Goal: Ask a question: Seek information or help from site administrators or community

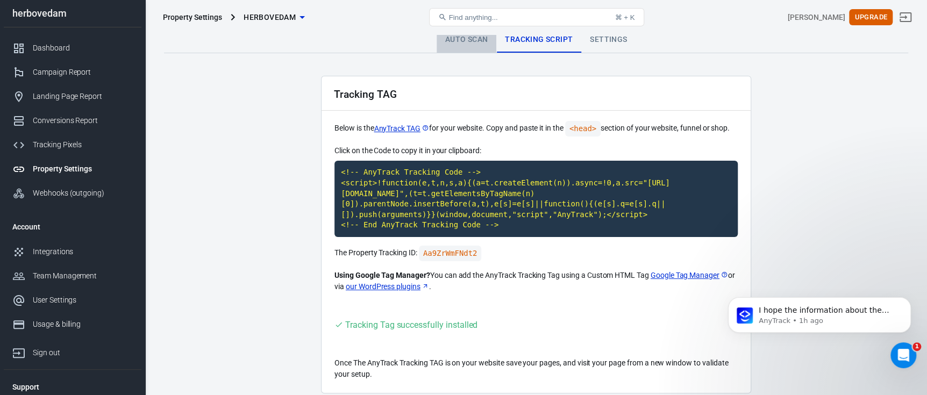
click at [457, 44] on link "Auto Scan" at bounding box center [467, 40] width 60 height 26
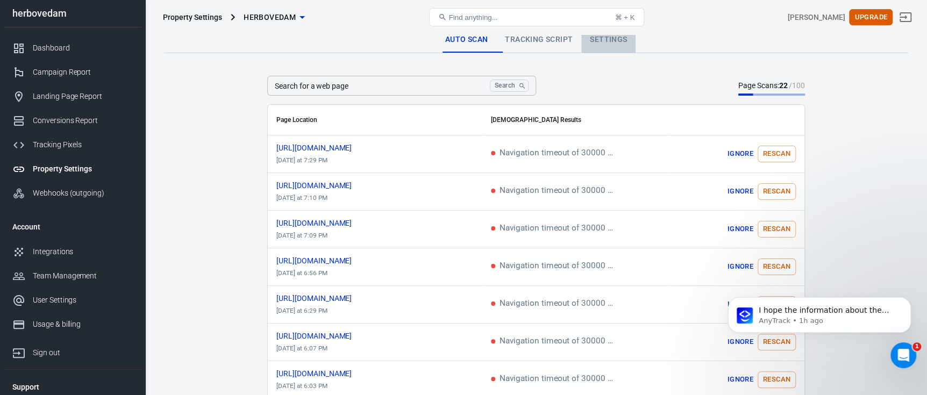
click at [621, 48] on link "Settings" at bounding box center [609, 40] width 54 height 26
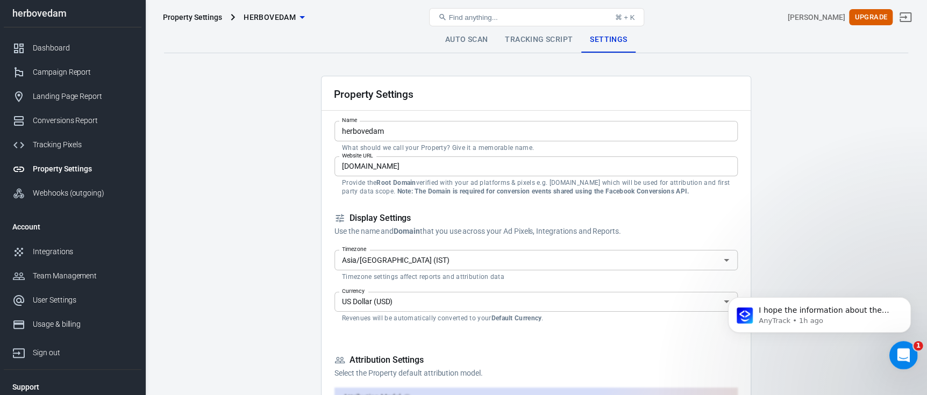
click at [895, 350] on div "Open Intercom Messenger" at bounding box center [902, 354] width 36 height 36
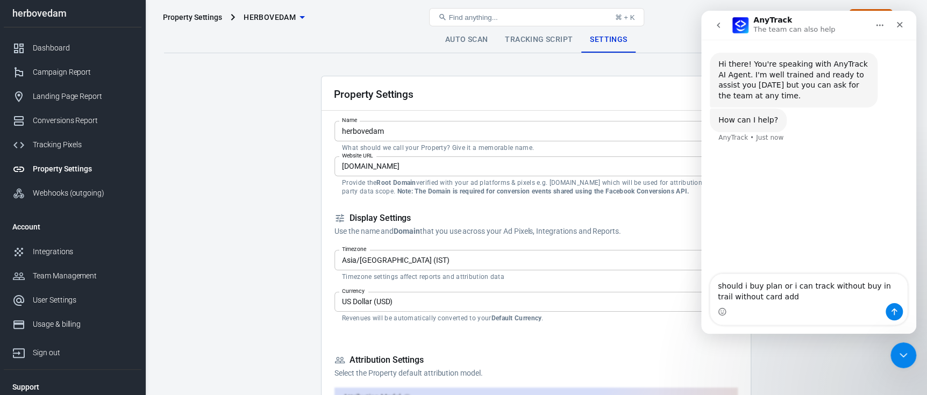
type textarea "should i buy plan or i can track without buy in trail without card add?"
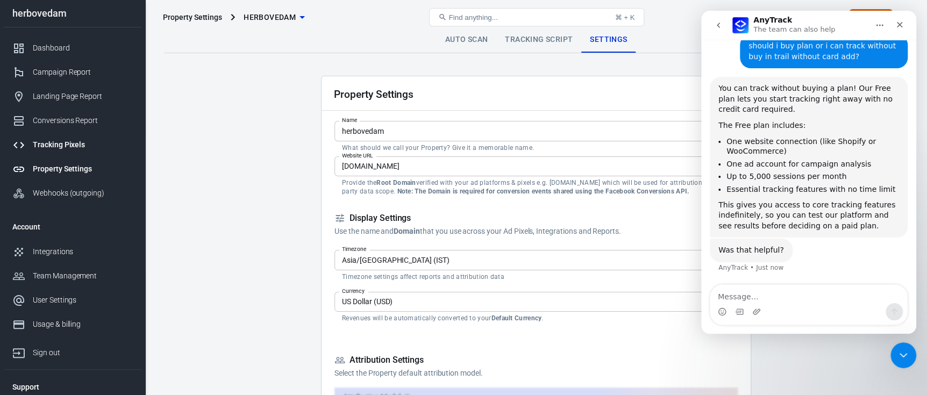
scroll to position [2, 0]
type textarea "can i track purchase and add to cart event?"
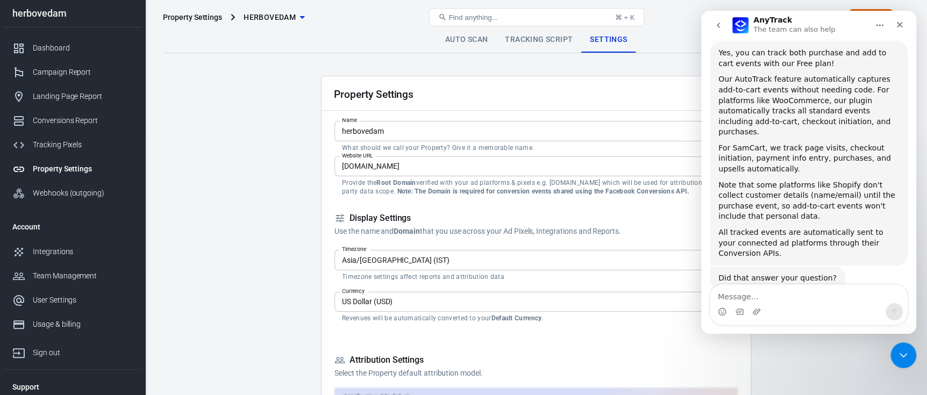
scroll to position [384, 0]
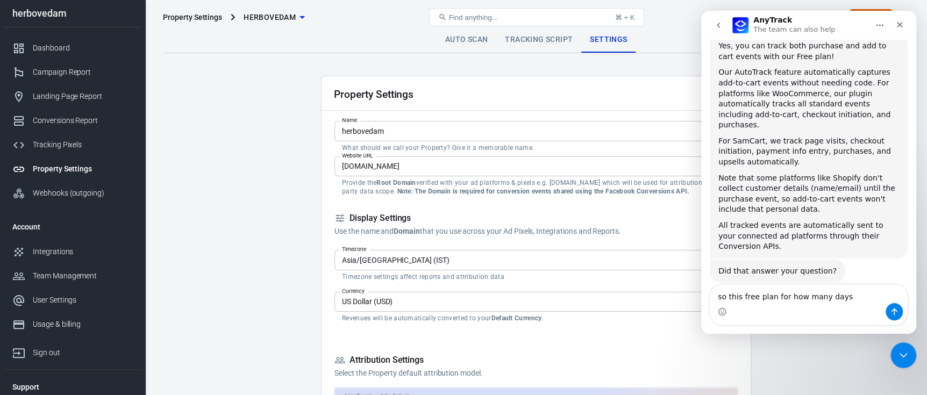
type textarea "so this free plan for how many days?"
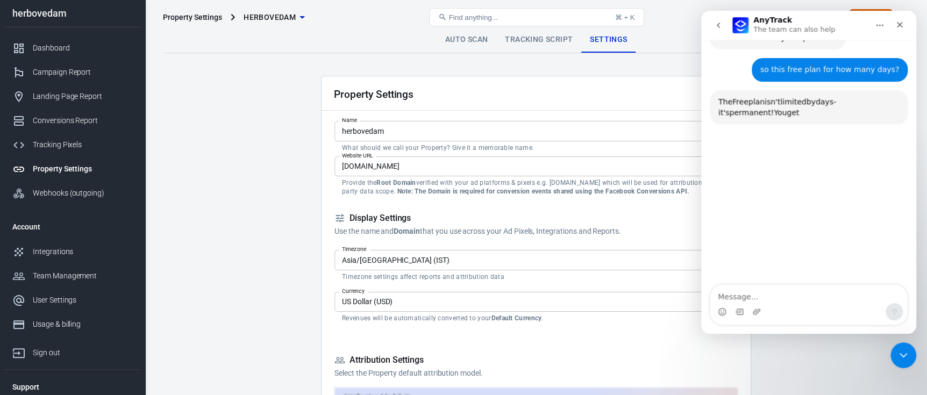
scroll to position [619, 0]
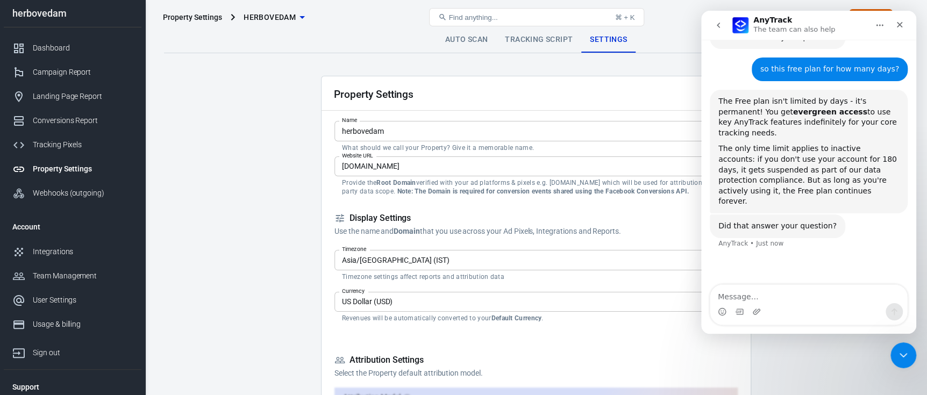
click at [766, 297] on textarea "Message…" at bounding box center [809, 294] width 197 height 18
type textarea "so i can track events?"
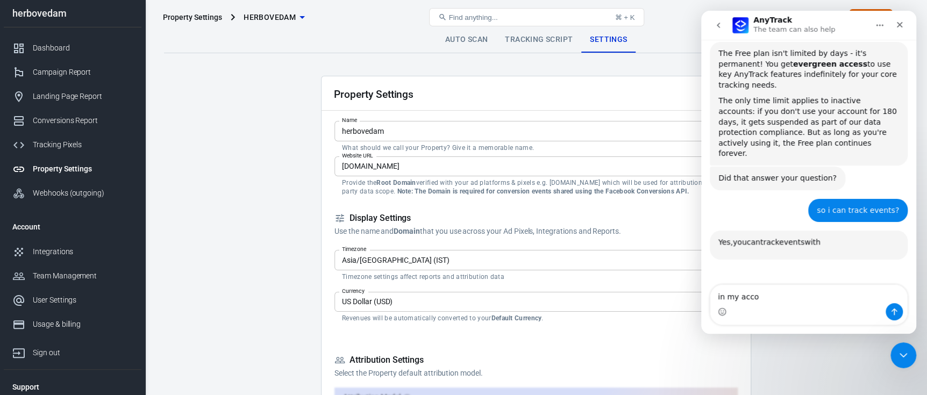
scroll to position [786, 0]
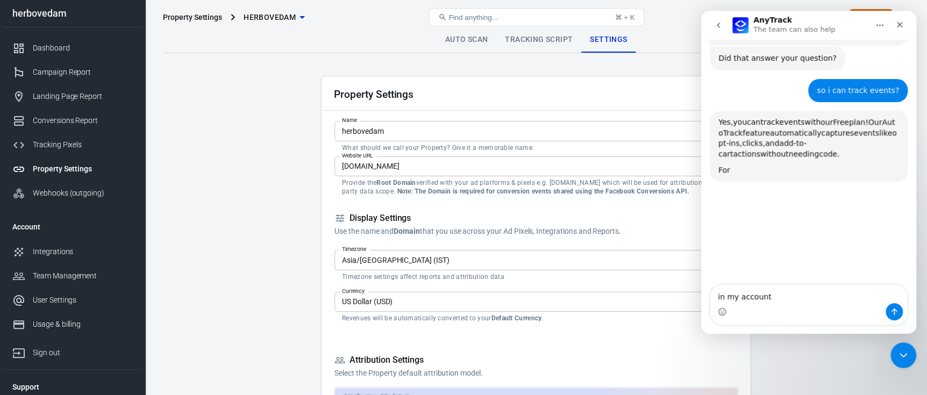
type textarea "in my account?"
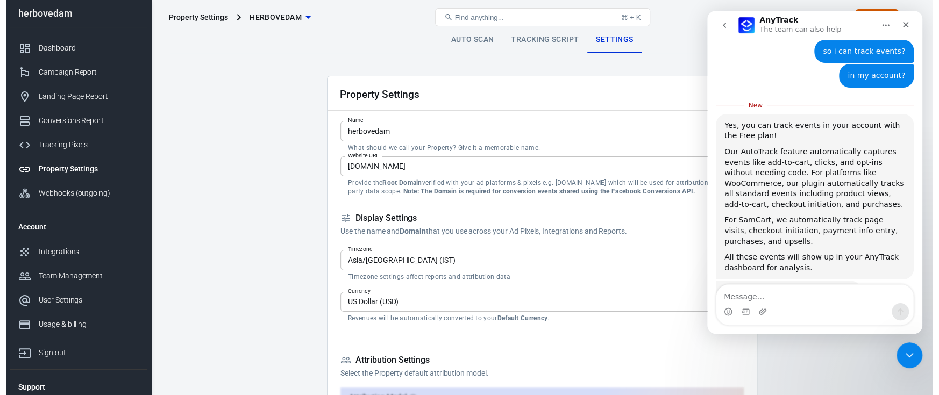
scroll to position [826, 0]
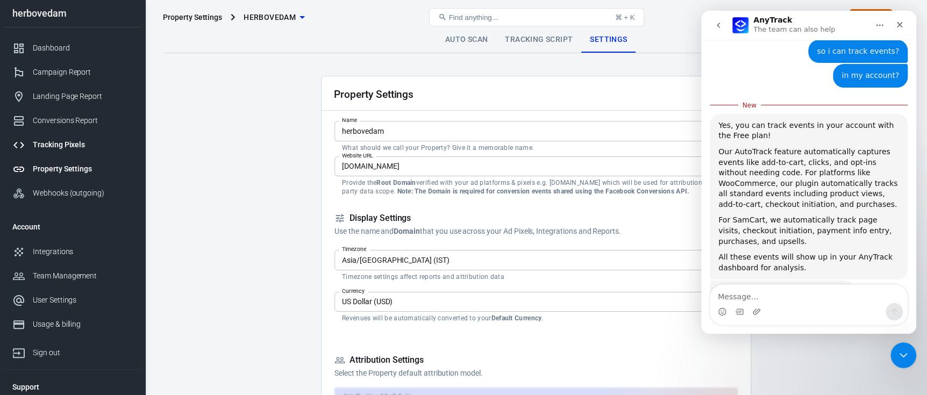
click at [65, 143] on div "Tracking Pixels" at bounding box center [83, 144] width 100 height 11
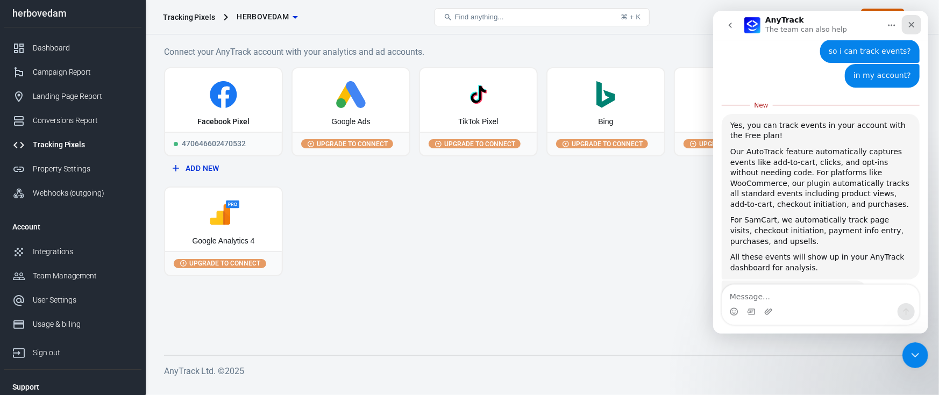
click at [912, 29] on icon "Close" at bounding box center [911, 24] width 9 height 9
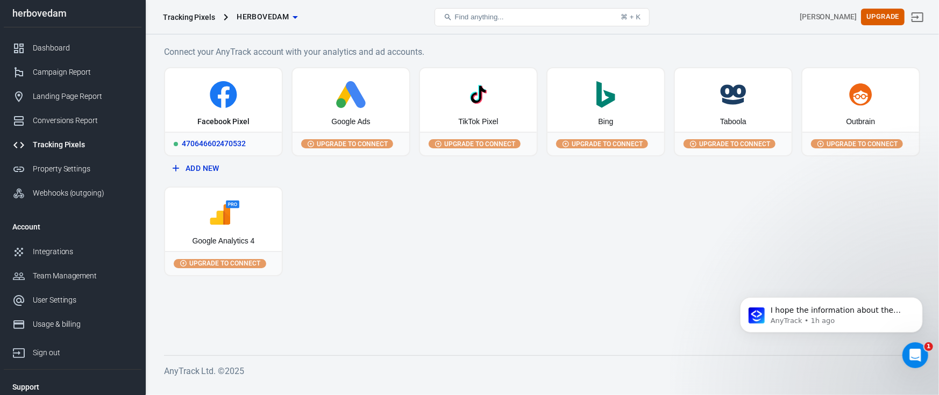
scroll to position [808, 0]
click at [251, 90] on icon at bounding box center [223, 94] width 108 height 27
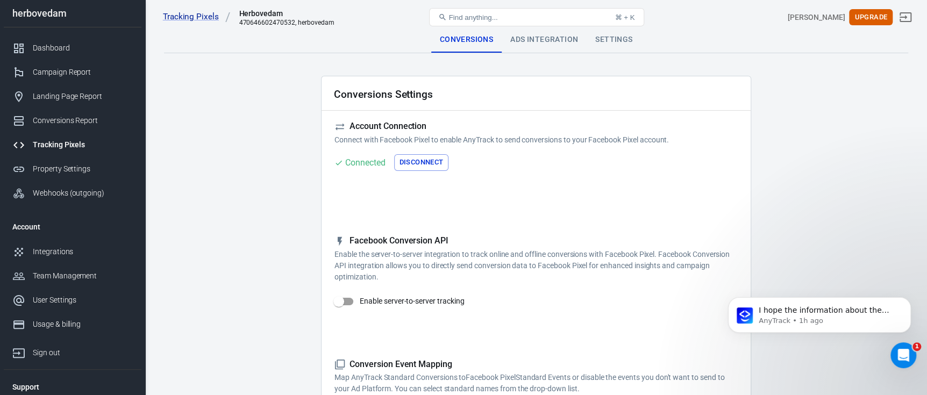
scroll to position [1, 0]
click at [536, 40] on div "Ads Integration" at bounding box center [544, 39] width 85 height 26
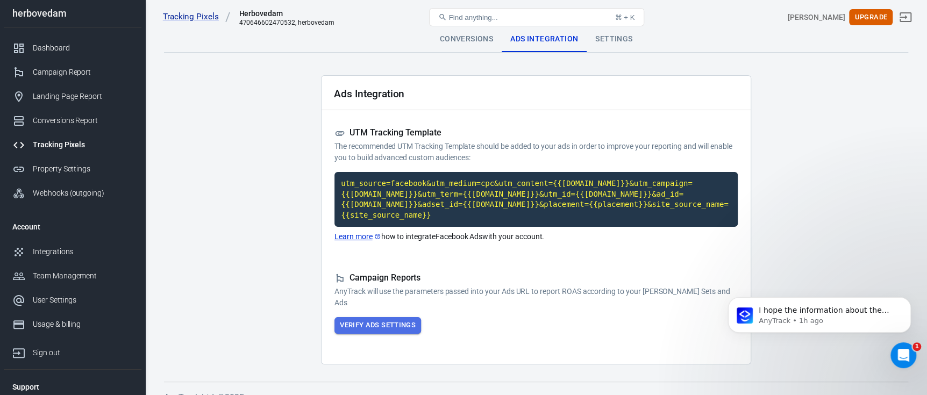
click at [401, 317] on button "Verify Ads Settings" at bounding box center [378, 325] width 87 height 17
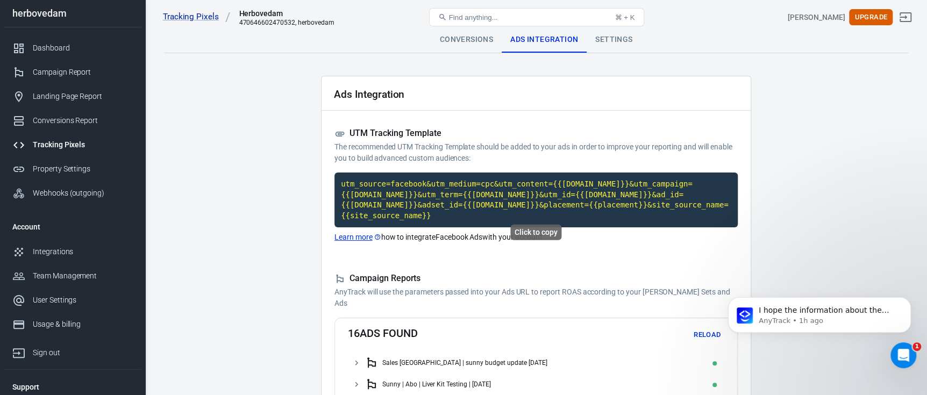
click at [513, 210] on code "utm_source=facebook&utm_medium=cpc&utm_content={{[DOMAIN_NAME]}}&utm_campaign={…" at bounding box center [536, 200] width 403 height 55
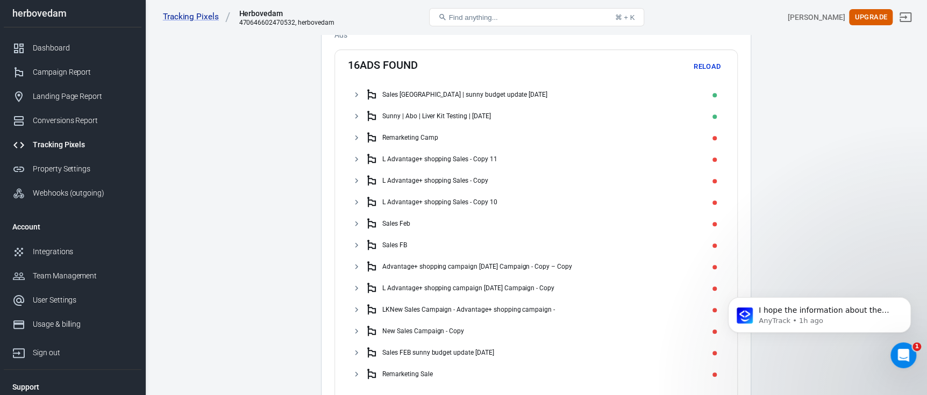
scroll to position [268, 0]
click at [700, 59] on button "Reload" at bounding box center [707, 67] width 34 height 17
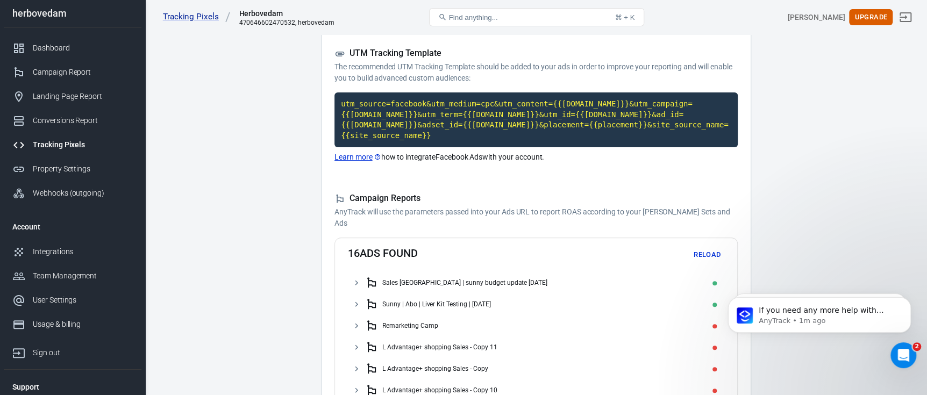
scroll to position [77, 0]
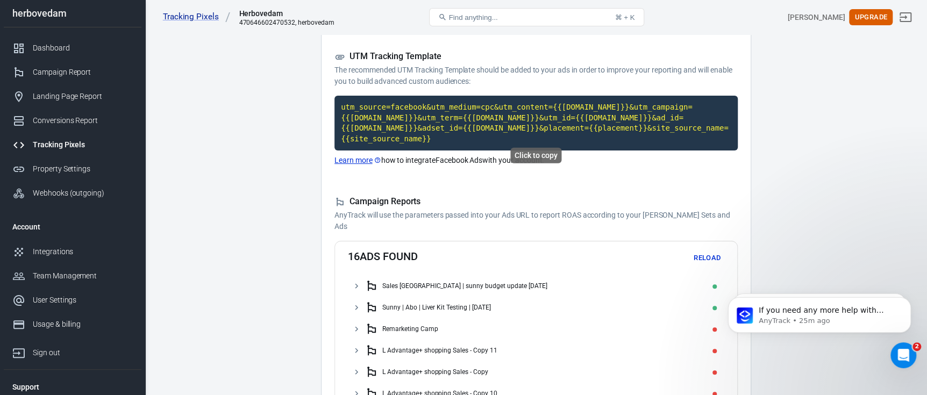
click at [502, 113] on code "utm_source=facebook&utm_medium=cpc&utm_content={{[DOMAIN_NAME]}}&utm_campaign={…" at bounding box center [536, 123] width 403 height 55
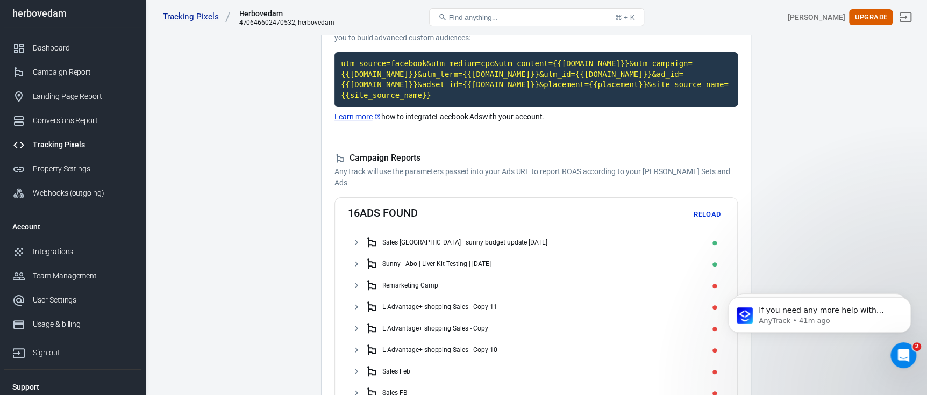
scroll to position [0, 0]
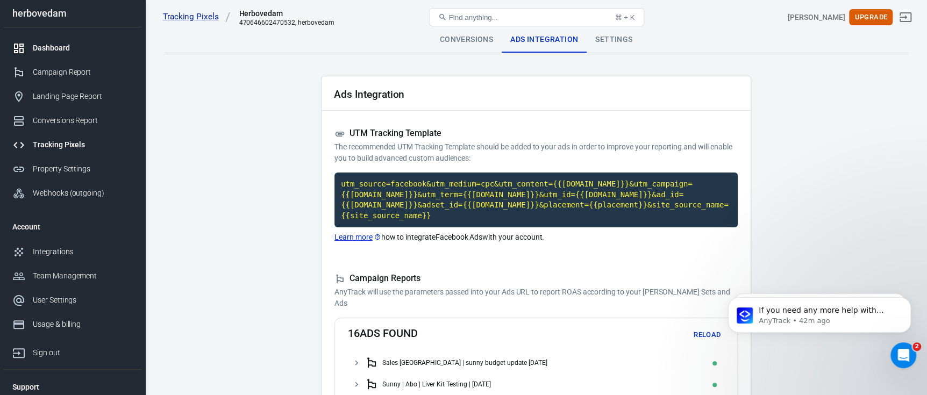
click at [92, 43] on div "Dashboard" at bounding box center [83, 47] width 100 height 11
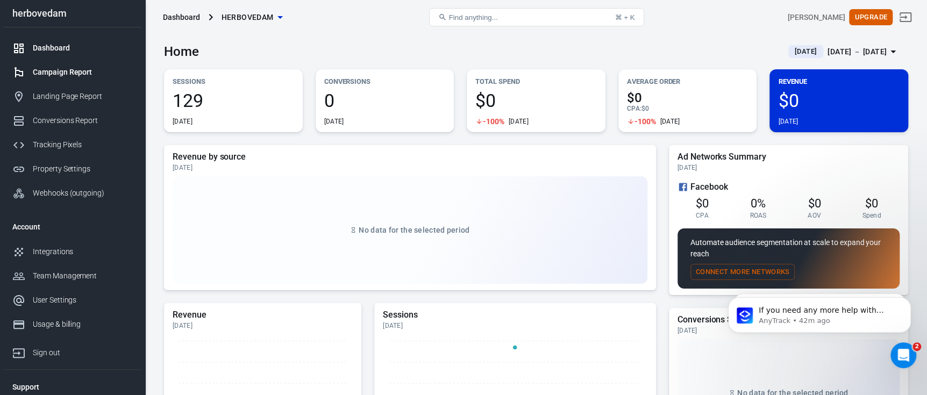
click at [80, 69] on div "Campaign Report" at bounding box center [83, 72] width 100 height 11
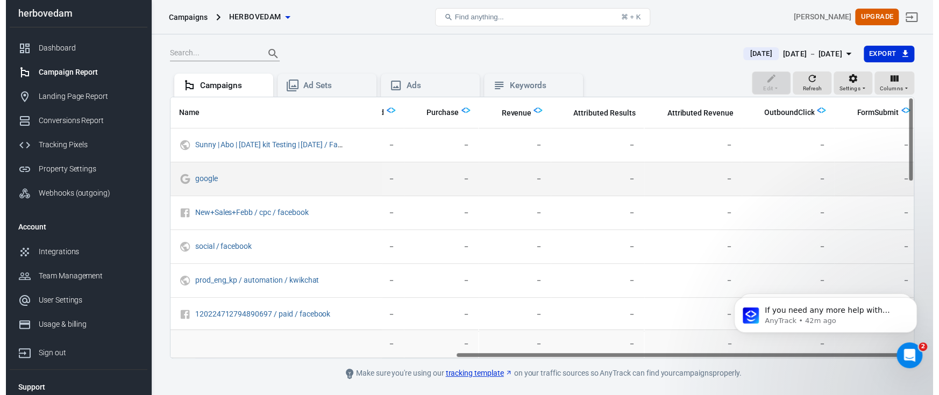
scroll to position [0, 463]
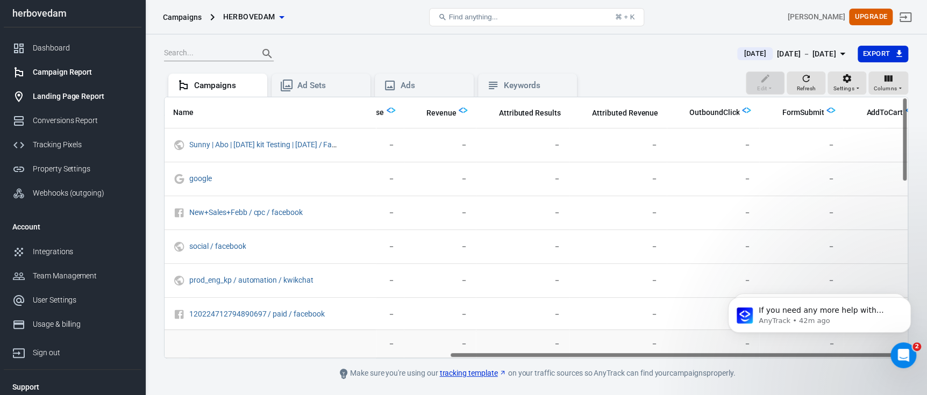
click at [83, 96] on div "Landing Page Report" at bounding box center [83, 96] width 100 height 11
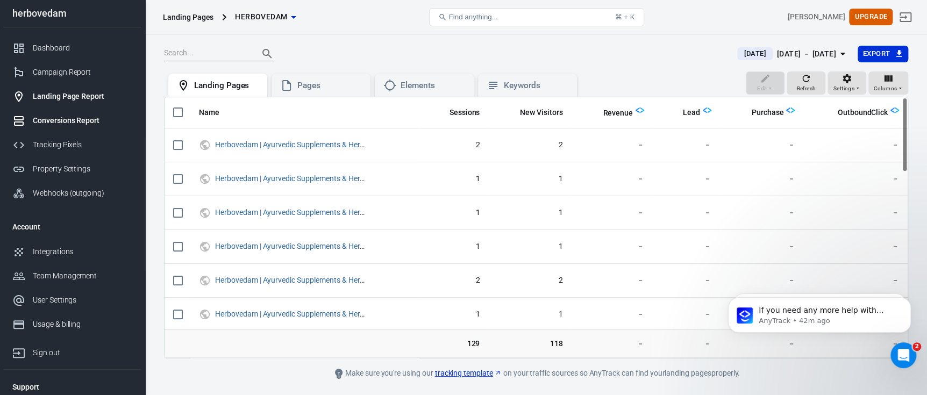
click at [91, 118] on div "Conversions Report" at bounding box center [83, 120] width 100 height 11
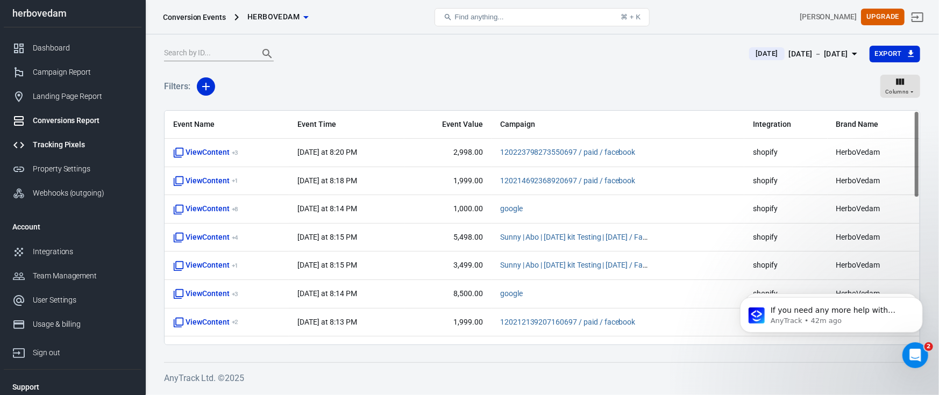
click at [87, 144] on div "Tracking Pixels" at bounding box center [83, 144] width 100 height 11
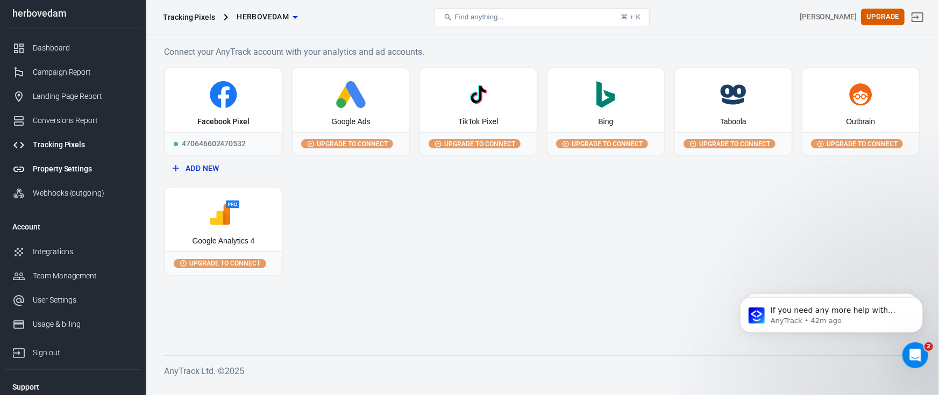
click at [80, 164] on div "Property Settings" at bounding box center [83, 169] width 100 height 11
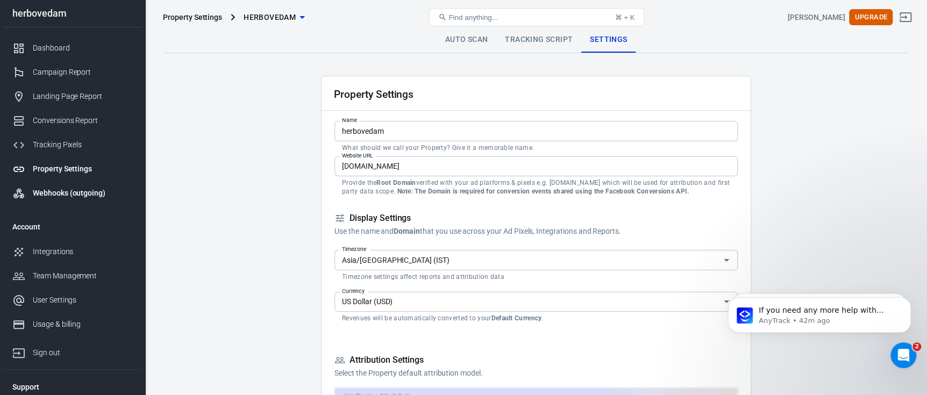
click at [77, 188] on div "Webhooks (outgoing)" at bounding box center [83, 193] width 100 height 11
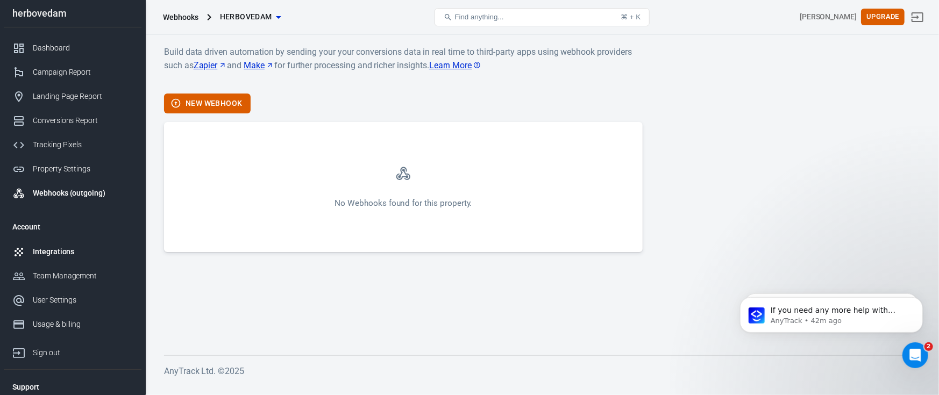
click at [70, 248] on div "Integrations" at bounding box center [83, 251] width 100 height 11
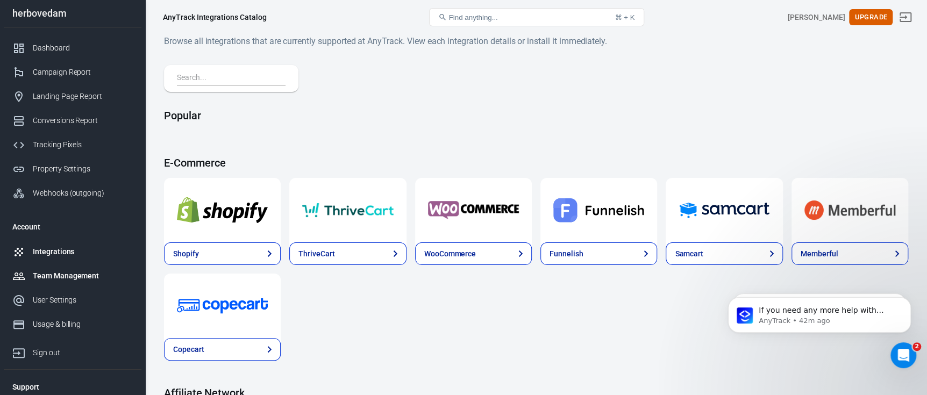
click at [79, 276] on div "Team Management" at bounding box center [83, 276] width 100 height 11
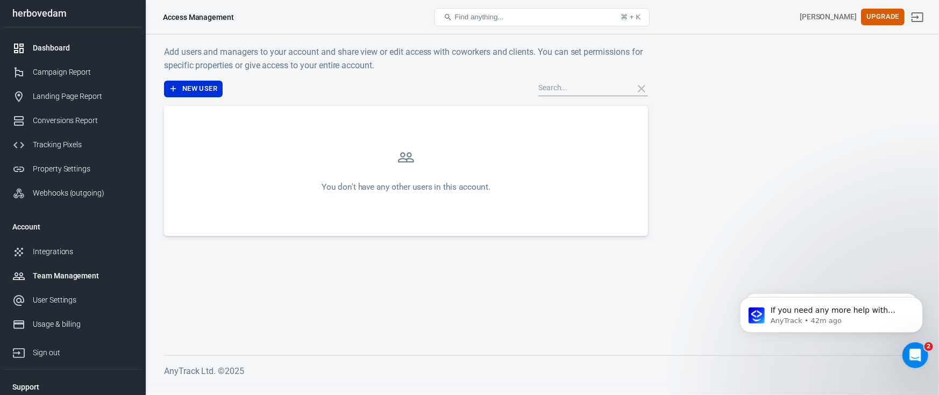
click at [62, 42] on div "Dashboard" at bounding box center [83, 47] width 100 height 11
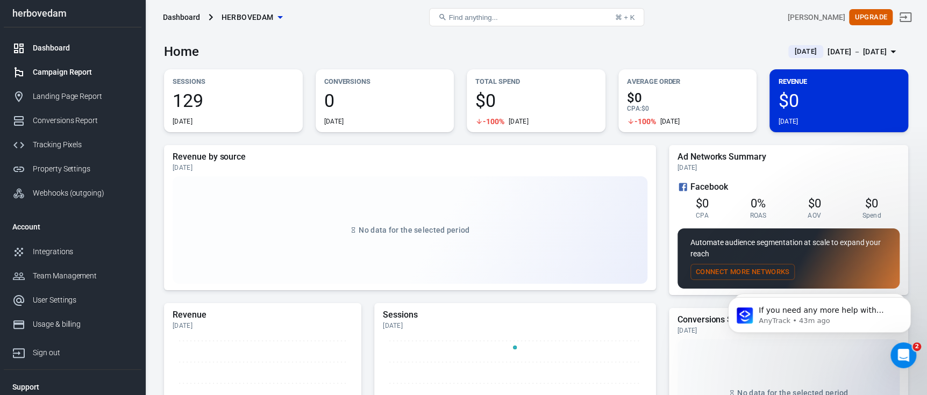
click at [55, 72] on div "Campaign Report" at bounding box center [83, 72] width 100 height 11
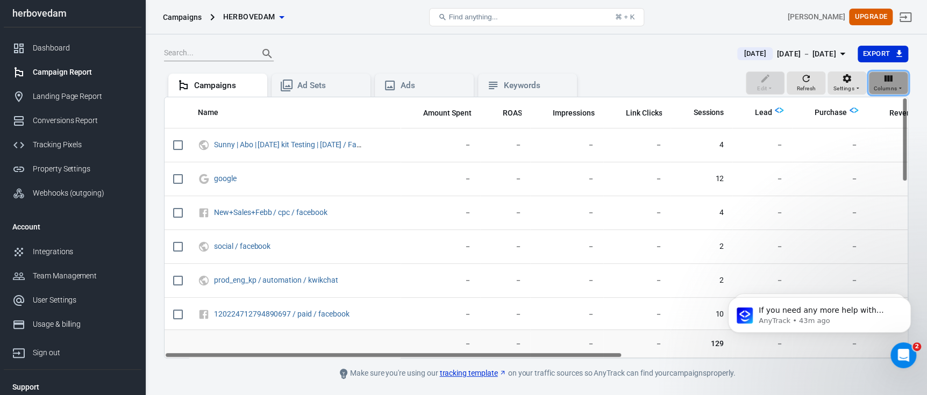
click at [883, 88] on span "Columns" at bounding box center [886, 89] width 24 height 10
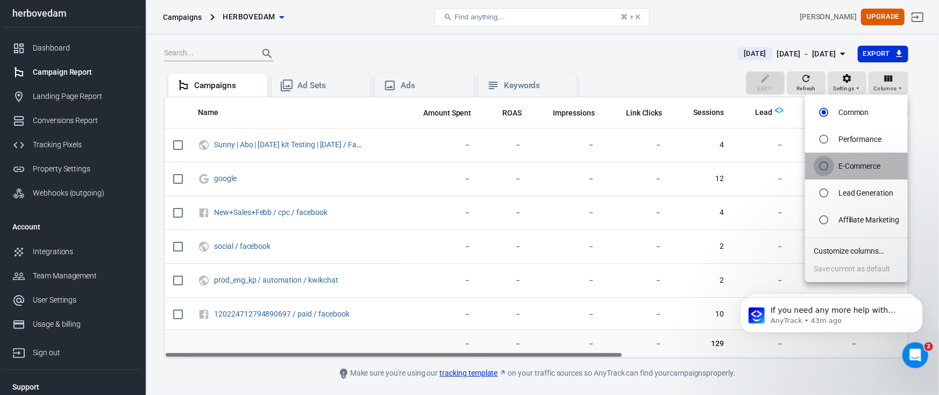
click at [819, 168] on input "radio" at bounding box center [824, 166] width 20 height 20
radio input "true"
radio input "false"
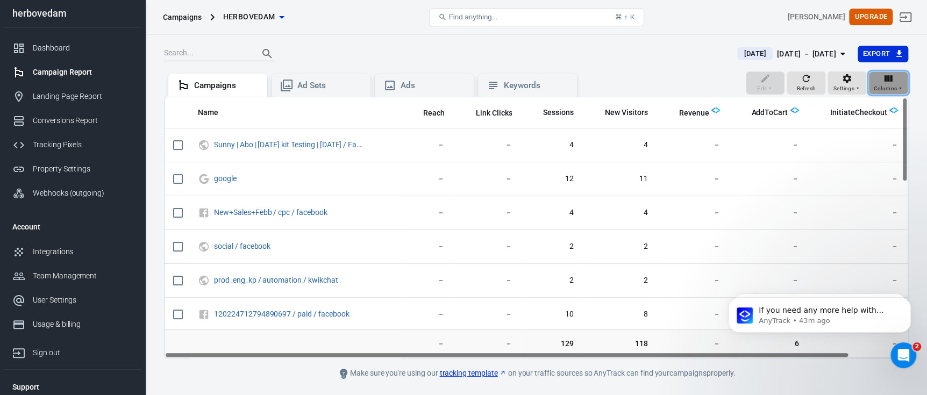
click at [889, 91] on span "Columns" at bounding box center [886, 89] width 24 height 10
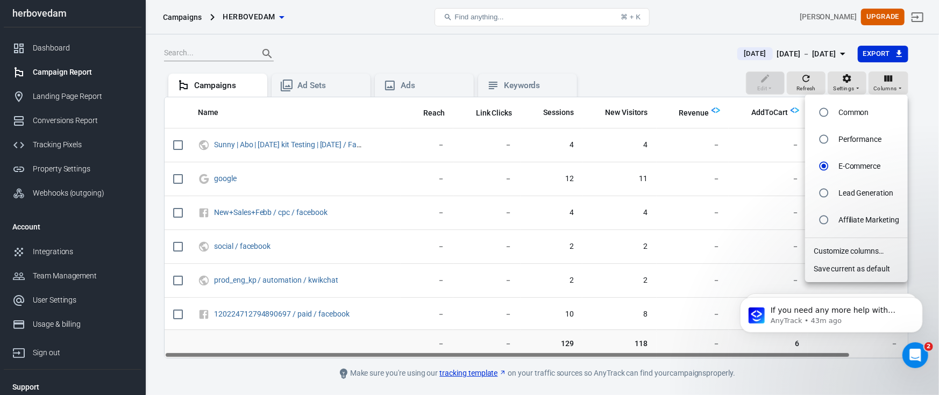
click at [891, 85] on div at bounding box center [469, 197] width 939 height 395
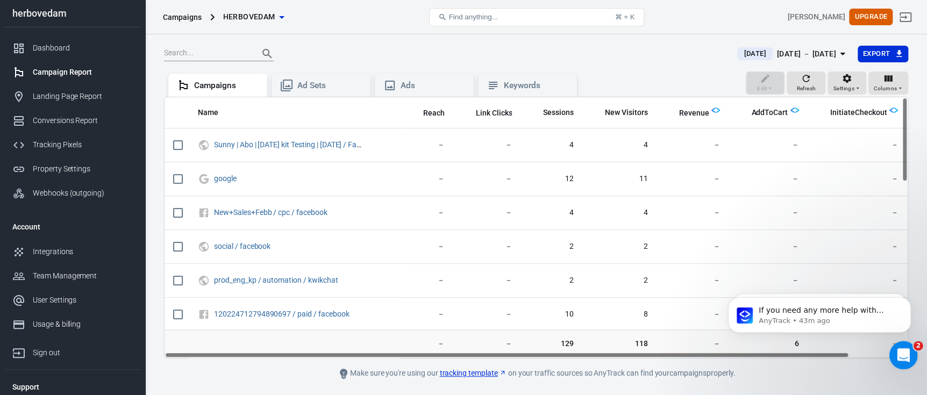
click at [909, 344] on div "Open Intercom Messenger" at bounding box center [902, 354] width 36 height 36
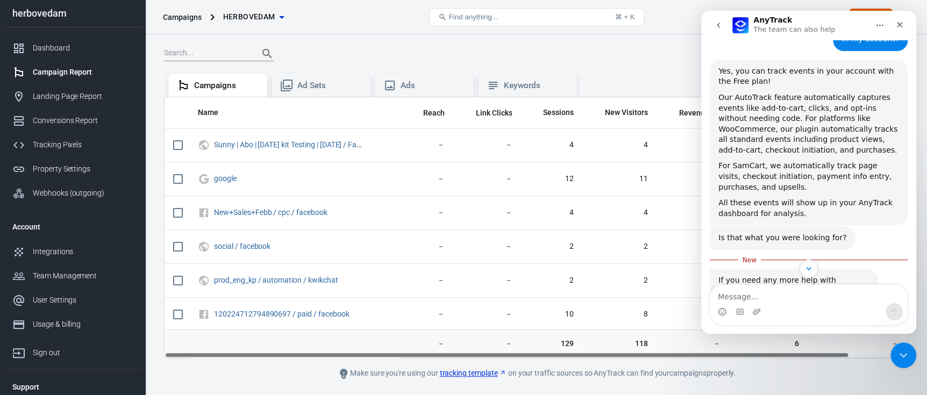
scroll to position [892, 0]
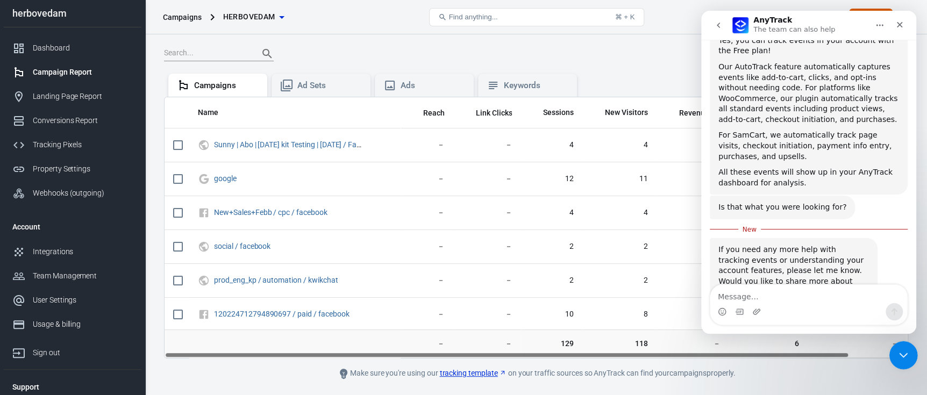
click at [897, 348] on icon "Close Intercom Messenger" at bounding box center [902, 354] width 13 height 13
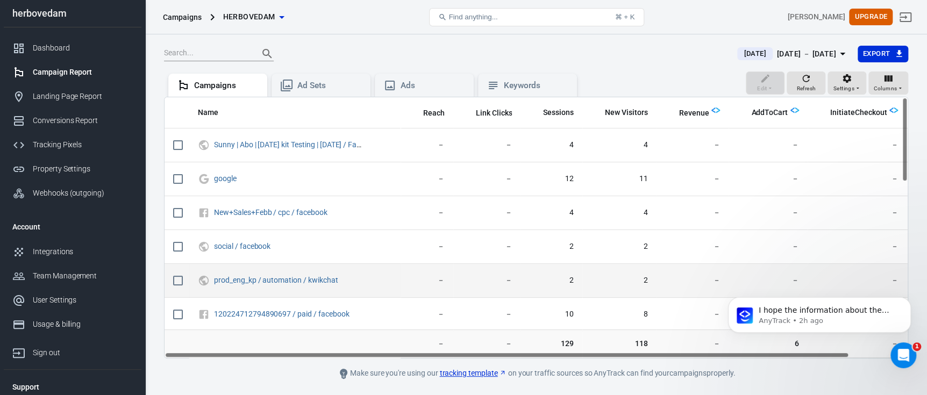
scroll to position [0, 0]
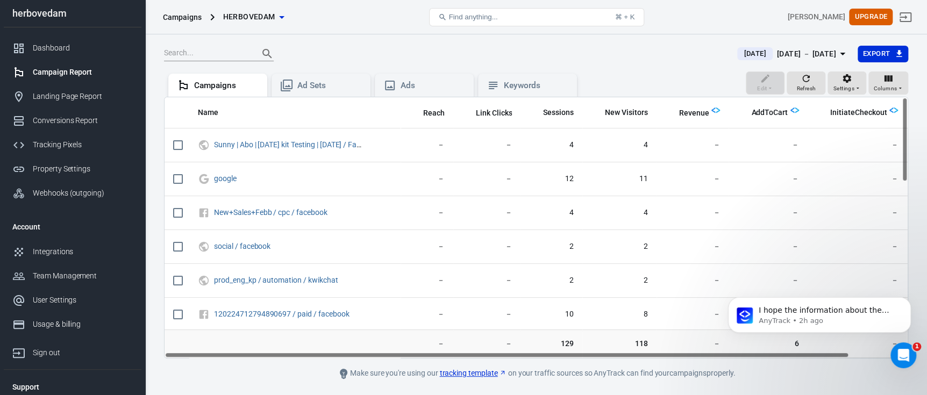
click at [19, 35] on div "Dashboard Campaign Report Landing Page Report Conversions Report Tracking Pixel…" at bounding box center [73, 120] width 138 height 187
click at [28, 40] on link "Dashboard" at bounding box center [73, 48] width 138 height 24
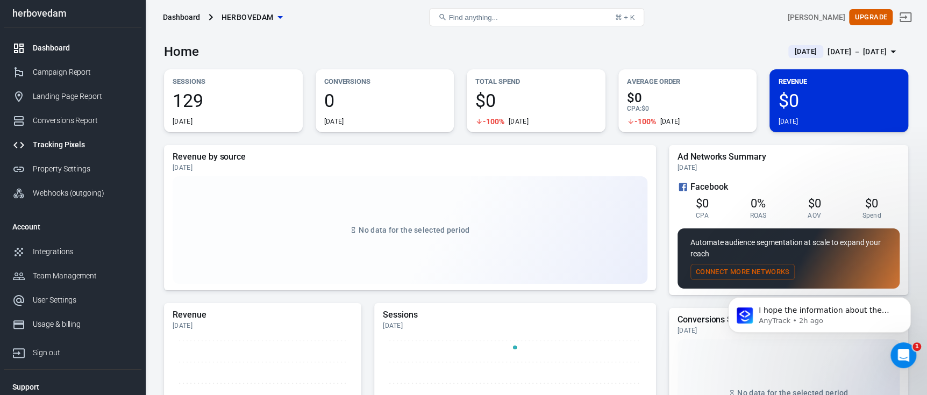
click at [60, 145] on div "Tracking Pixels" at bounding box center [83, 144] width 100 height 11
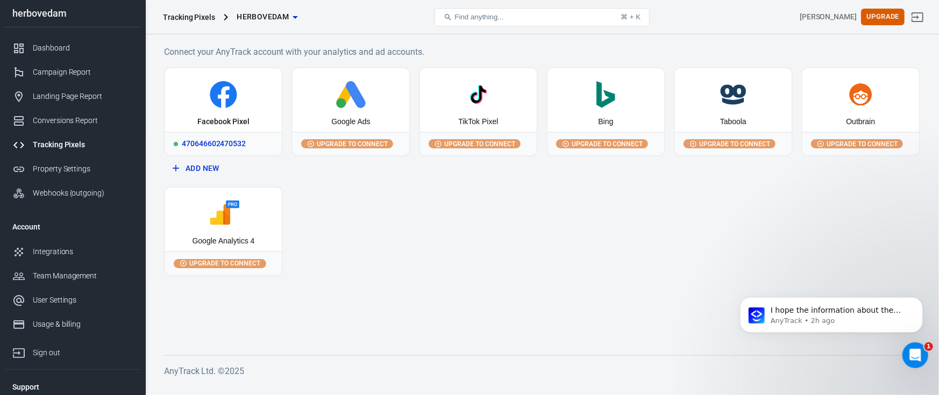
click at [190, 95] on icon at bounding box center [223, 94] width 108 height 27
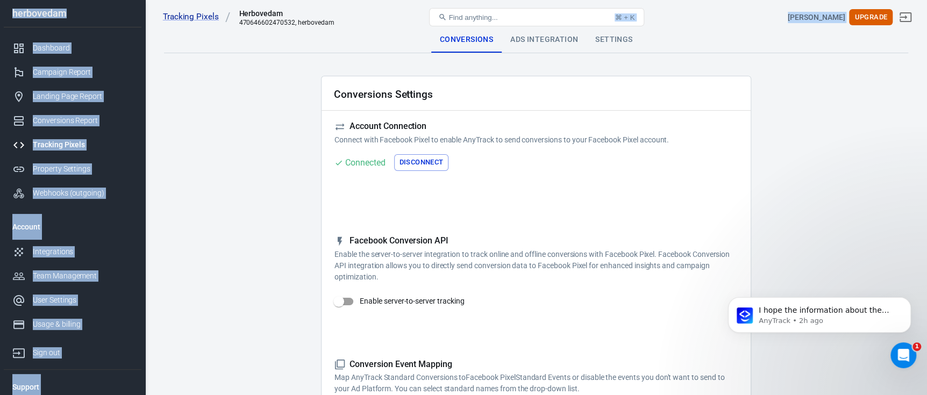
drag, startPoint x: 532, startPoint y: 34, endPoint x: 532, endPoint y: 42, distance: 8.1
click at [532, 42] on div "Ads Integration" at bounding box center [544, 40] width 85 height 26
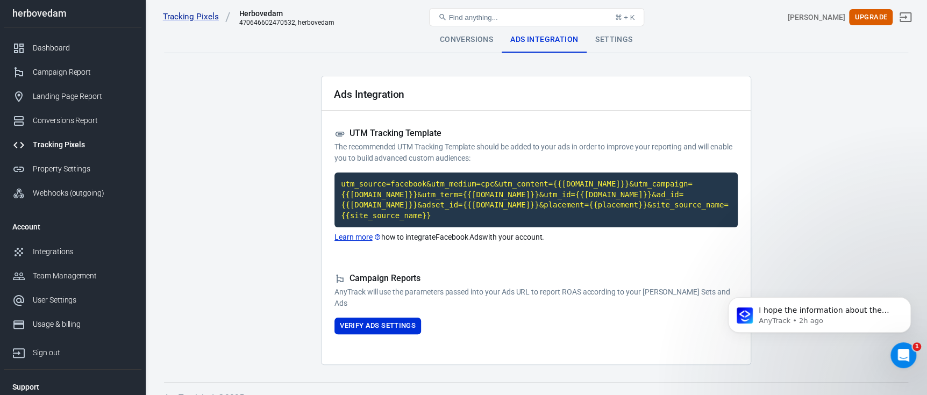
click at [222, 116] on main "Conversions Ads Integration Settings Ads Integration UTM Tracking Template The …" at bounding box center [536, 196] width 745 height 338
click at [373, 318] on button "Verify Ads Settings" at bounding box center [378, 326] width 87 height 17
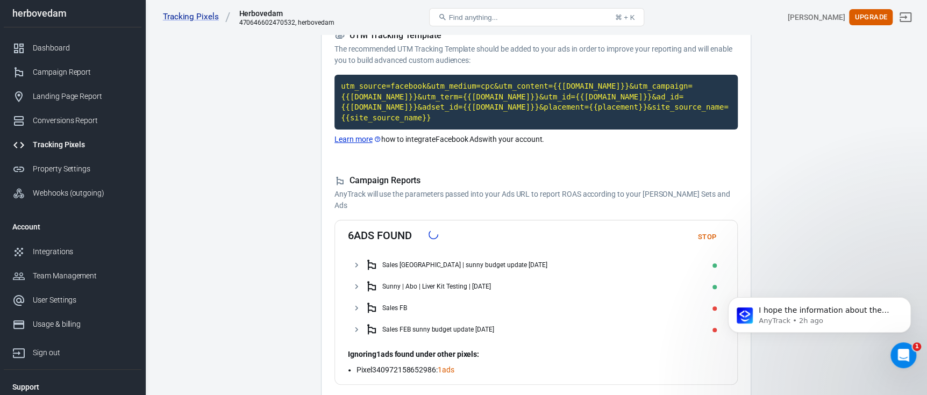
scroll to position [153, 0]
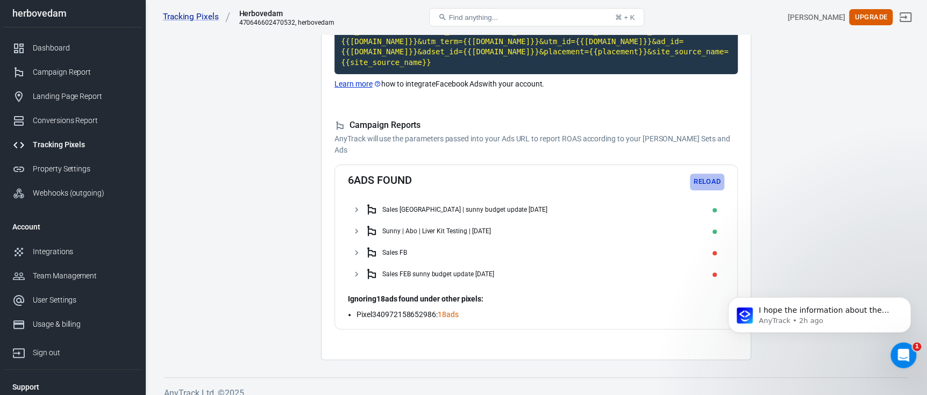
click at [705, 175] on button "Reload" at bounding box center [707, 182] width 34 height 17
click at [699, 174] on button "Reload" at bounding box center [707, 182] width 34 height 17
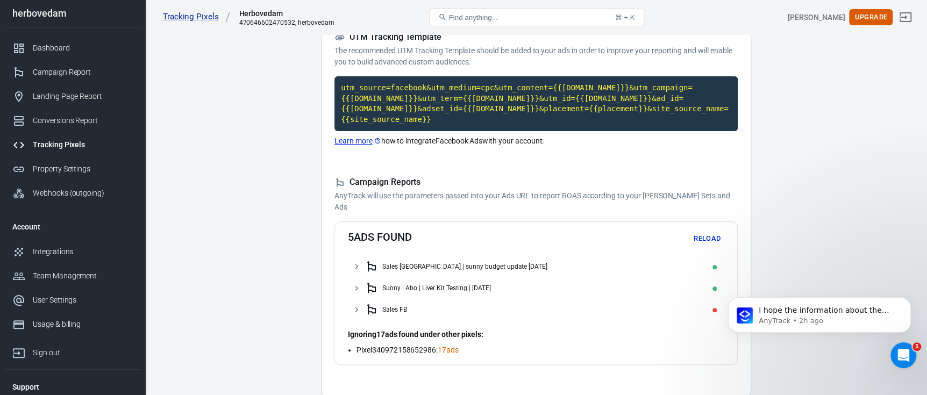
scroll to position [132, 0]
